Goal: Navigation & Orientation: Find specific page/section

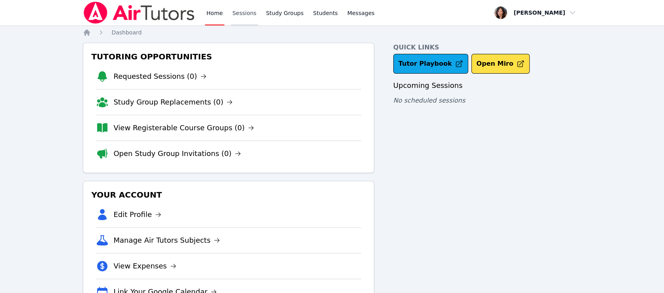
click at [238, 17] on link "Sessions" at bounding box center [244, 12] width 27 height 25
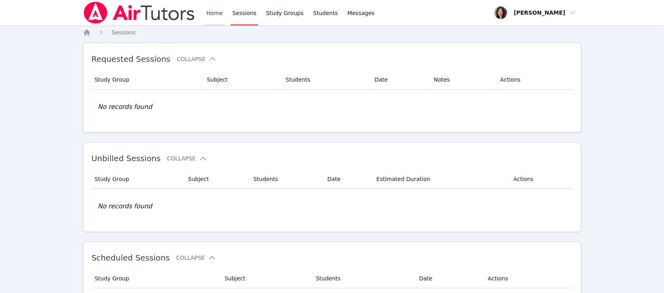
click at [217, 15] on link "Home" at bounding box center [214, 12] width 19 height 25
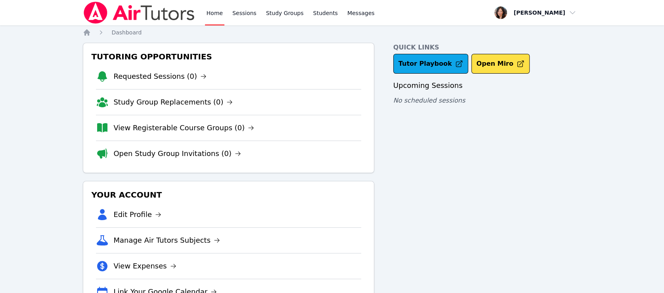
click at [217, 15] on link "Home" at bounding box center [214, 12] width 19 height 25
click at [234, 14] on link "Sessions" at bounding box center [244, 12] width 27 height 25
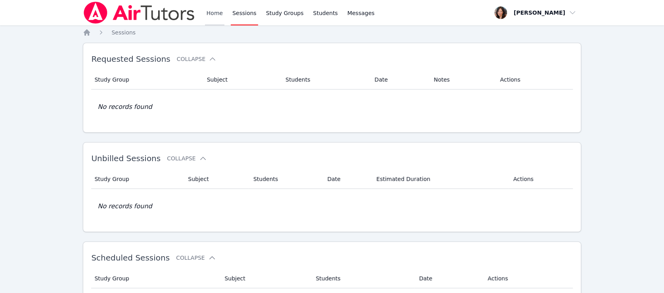
click at [219, 16] on link "Home" at bounding box center [214, 12] width 19 height 25
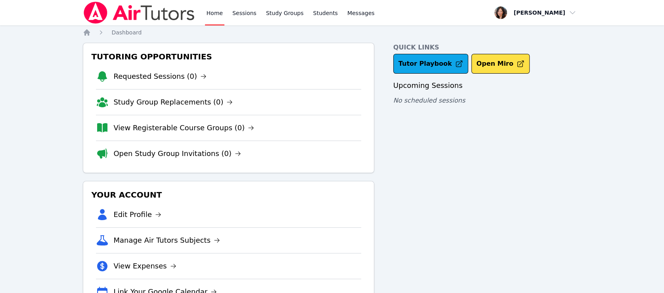
click at [219, 16] on link "Home" at bounding box center [214, 12] width 19 height 25
click at [233, 13] on link "Sessions" at bounding box center [244, 12] width 27 height 25
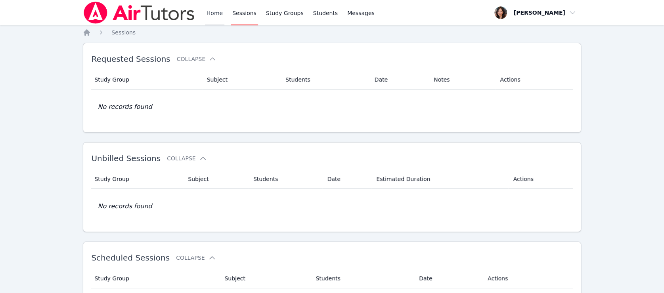
click at [220, 13] on link "Home" at bounding box center [214, 12] width 19 height 25
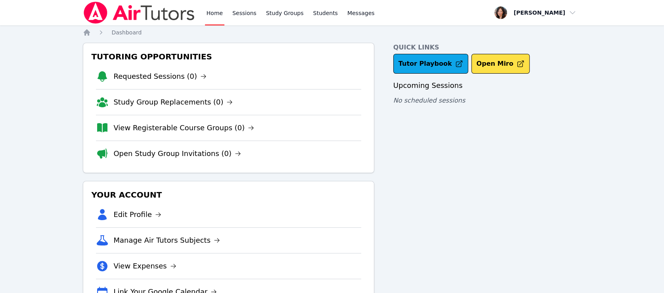
click at [219, 13] on link "Home" at bounding box center [214, 12] width 19 height 25
click at [443, 59] on link "Tutor Playbook" at bounding box center [430, 64] width 75 height 20
